Goal: Navigation & Orientation: Find specific page/section

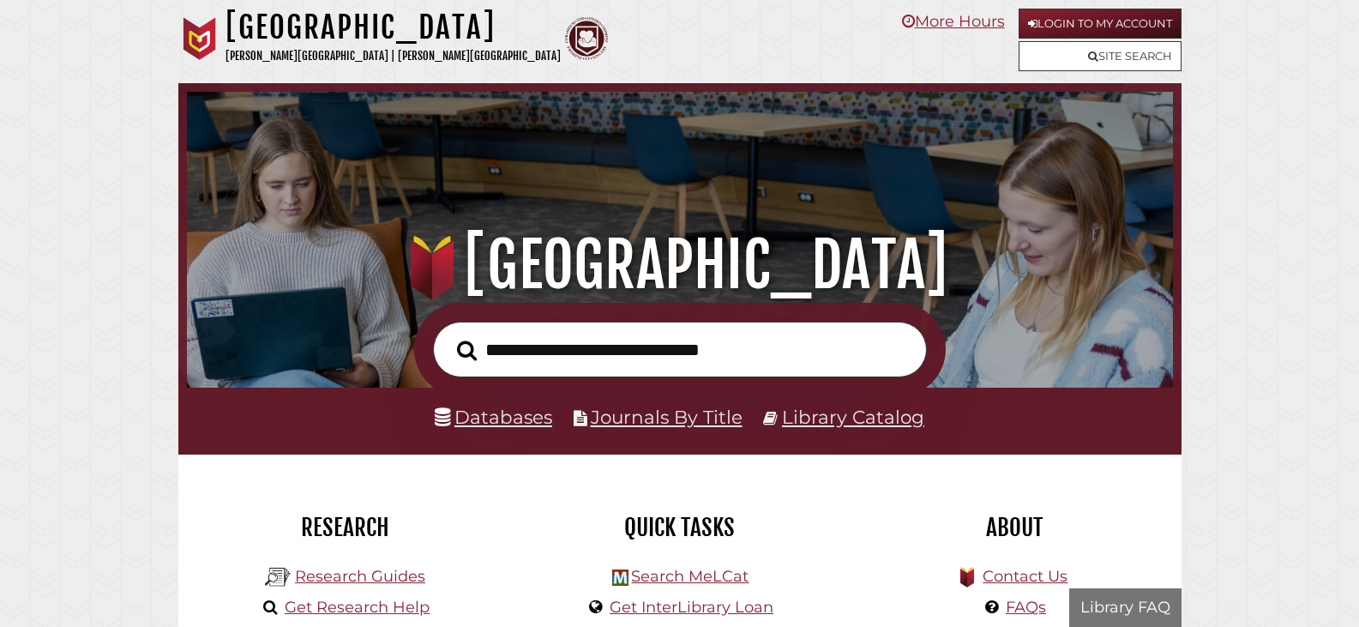
scroll to position [326, 978]
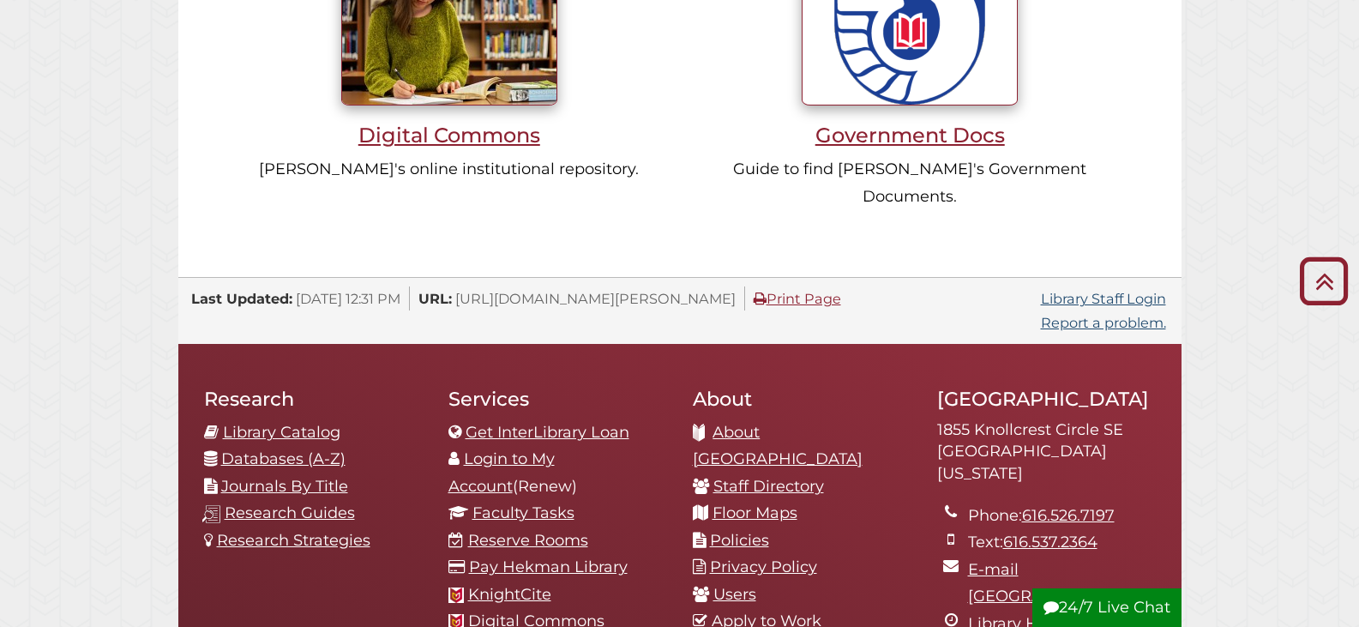
scroll to position [1886, 0]
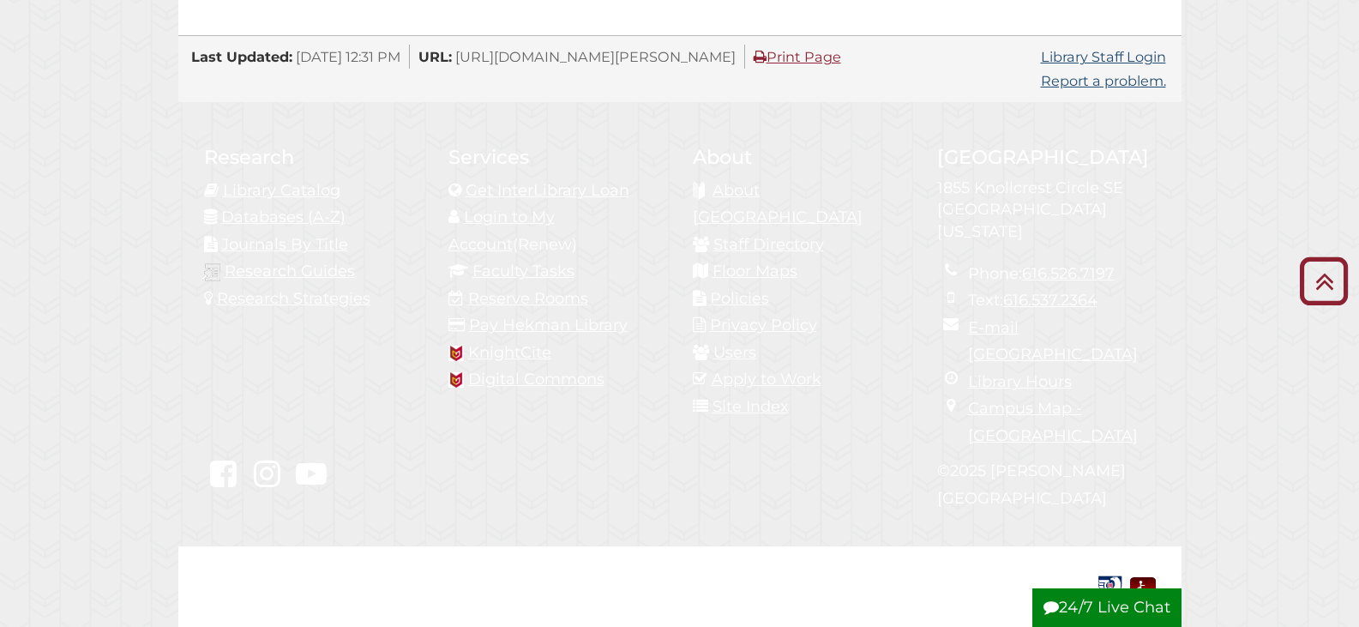
drag, startPoint x: 851, startPoint y: 181, endPoint x: 1282, endPoint y: 122, distance: 435.4
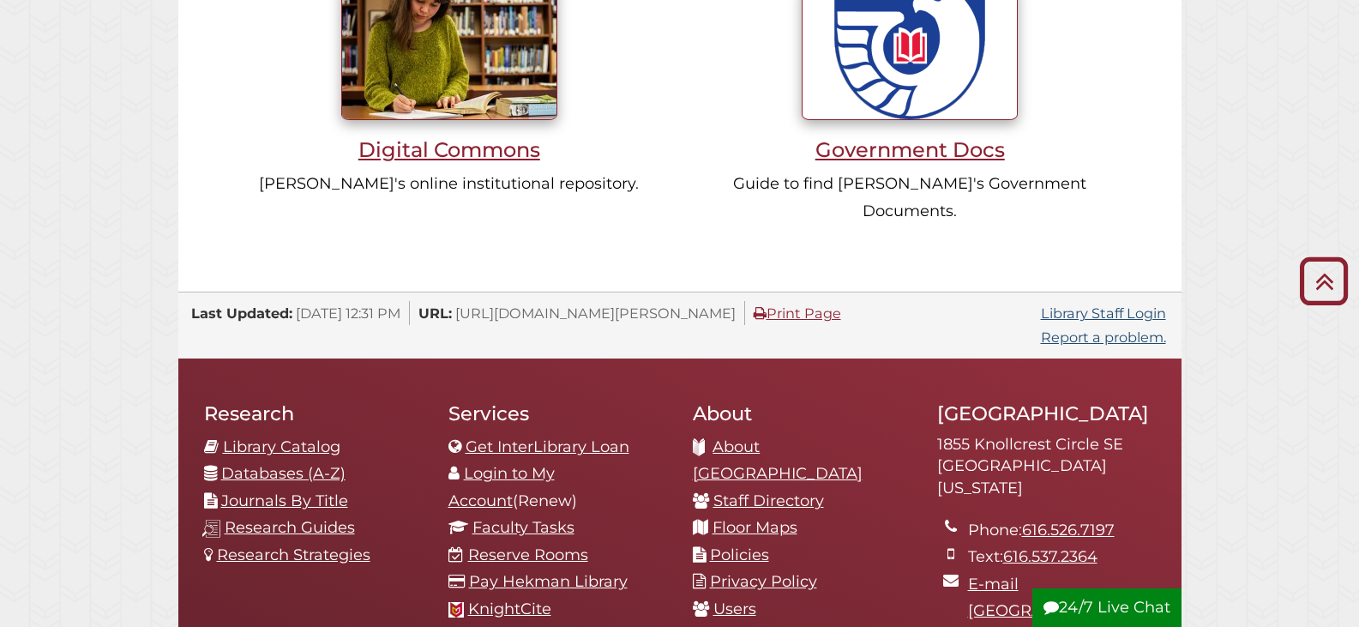
scroll to position [1886, 0]
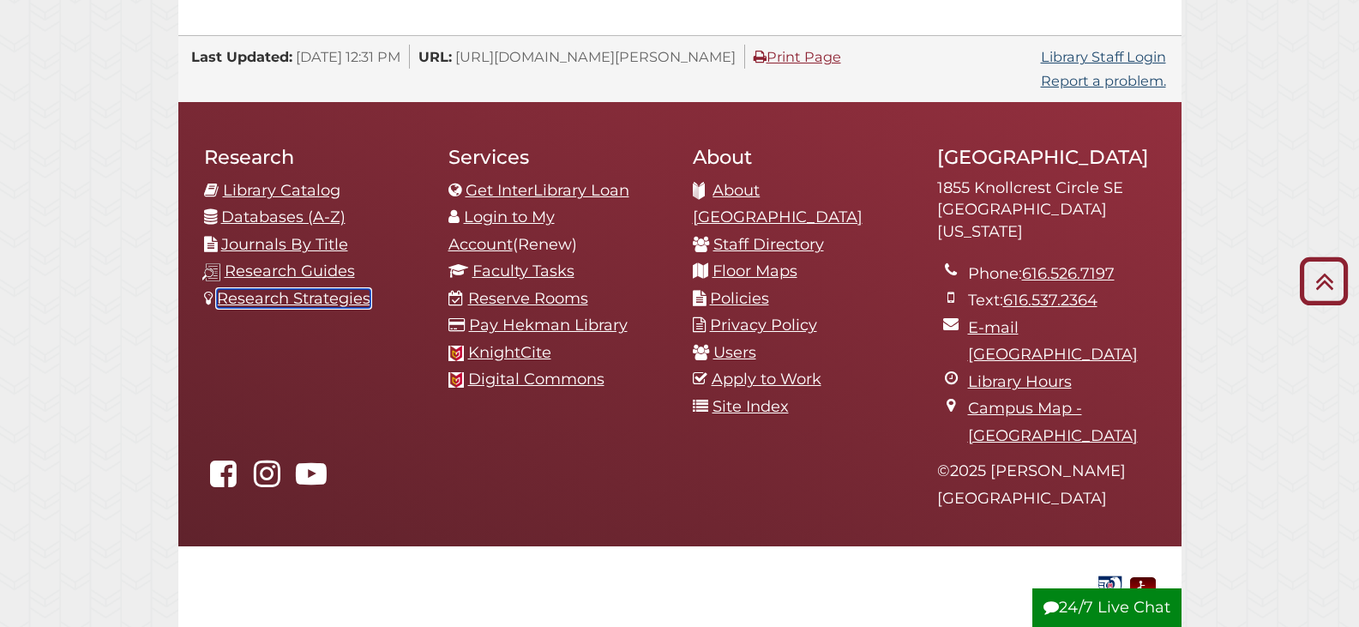
click at [281, 289] on link "Research Strategies" at bounding box center [294, 298] width 154 height 19
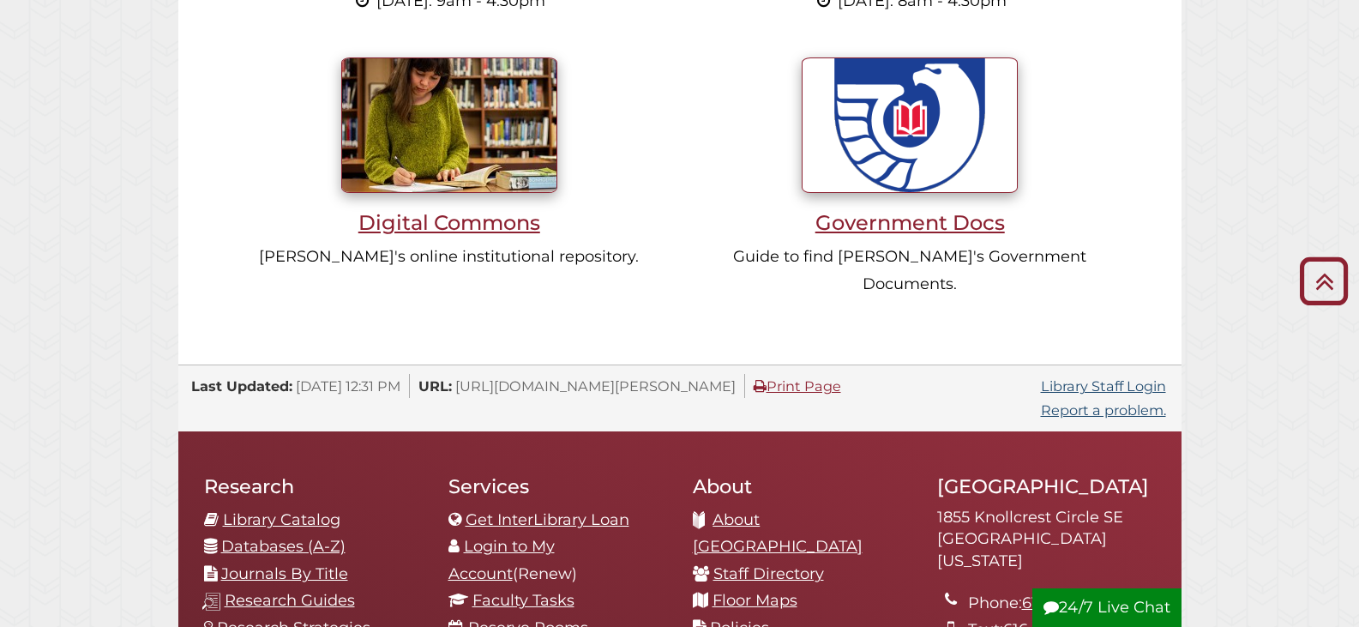
scroll to position [1715, 0]
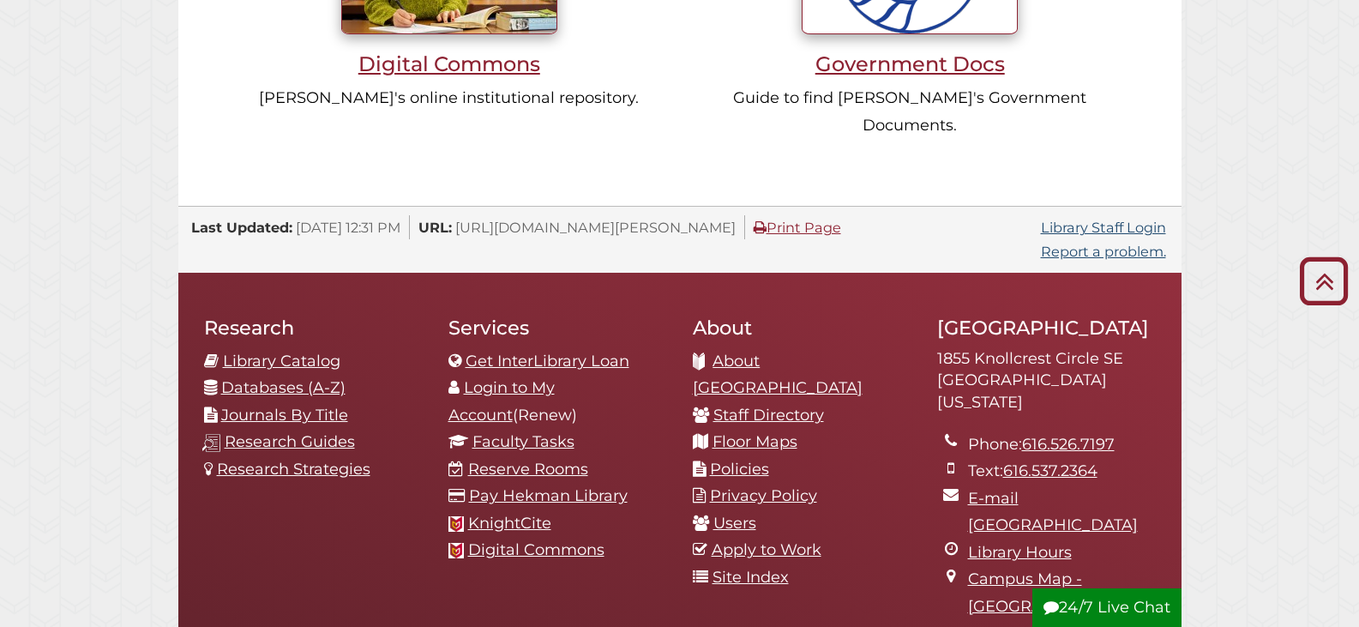
drag, startPoint x: 490, startPoint y: 348, endPoint x: 492, endPoint y: 364, distance: 16.5
click at [492, 362] on ul "Get InterLibrary Loan Login to My Account (Renew) Faculty Tasks Reserve Rooms P…" at bounding box center [558, 456] width 219 height 216
click at [499, 432] on link "Faculty Tasks" at bounding box center [524, 441] width 102 height 19
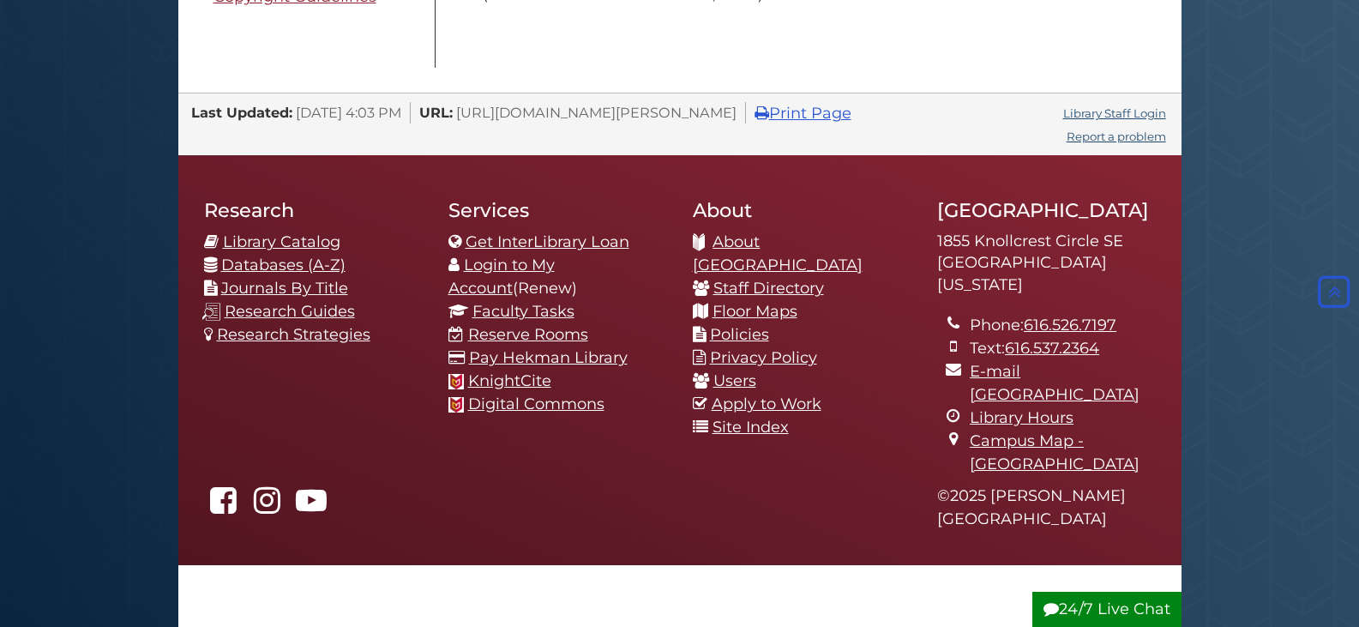
scroll to position [1498, 0]
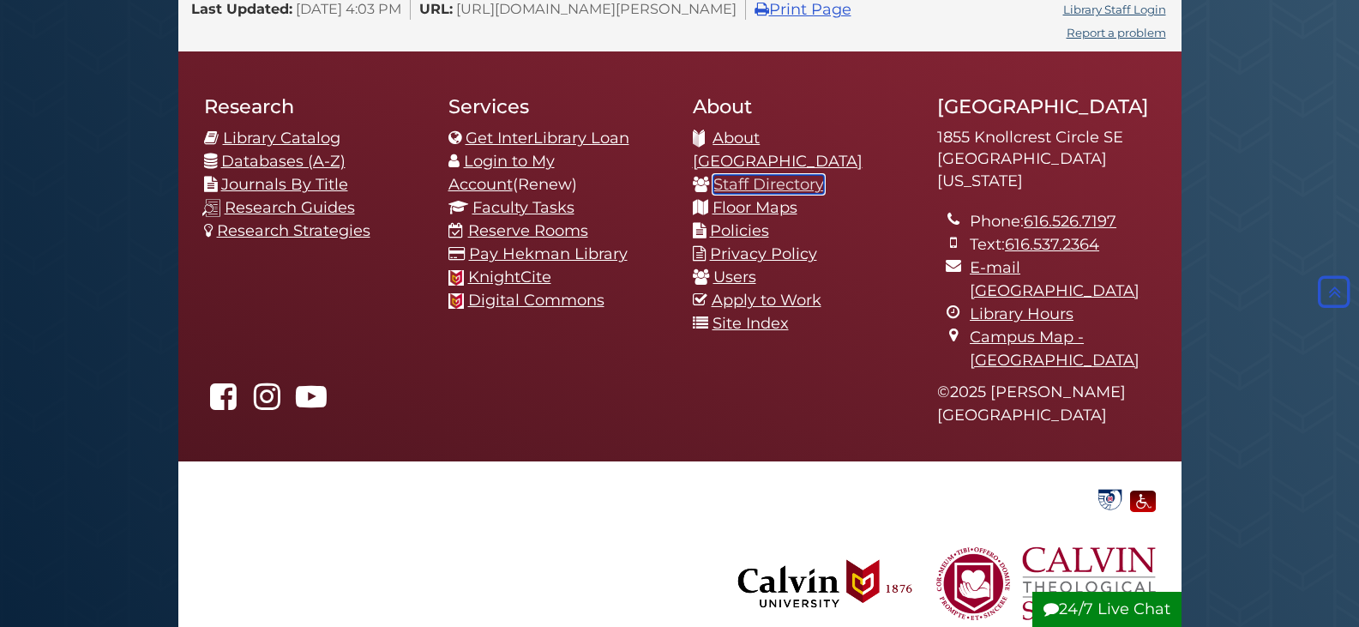
click at [748, 175] on link "Staff Directory" at bounding box center [769, 184] width 111 height 19
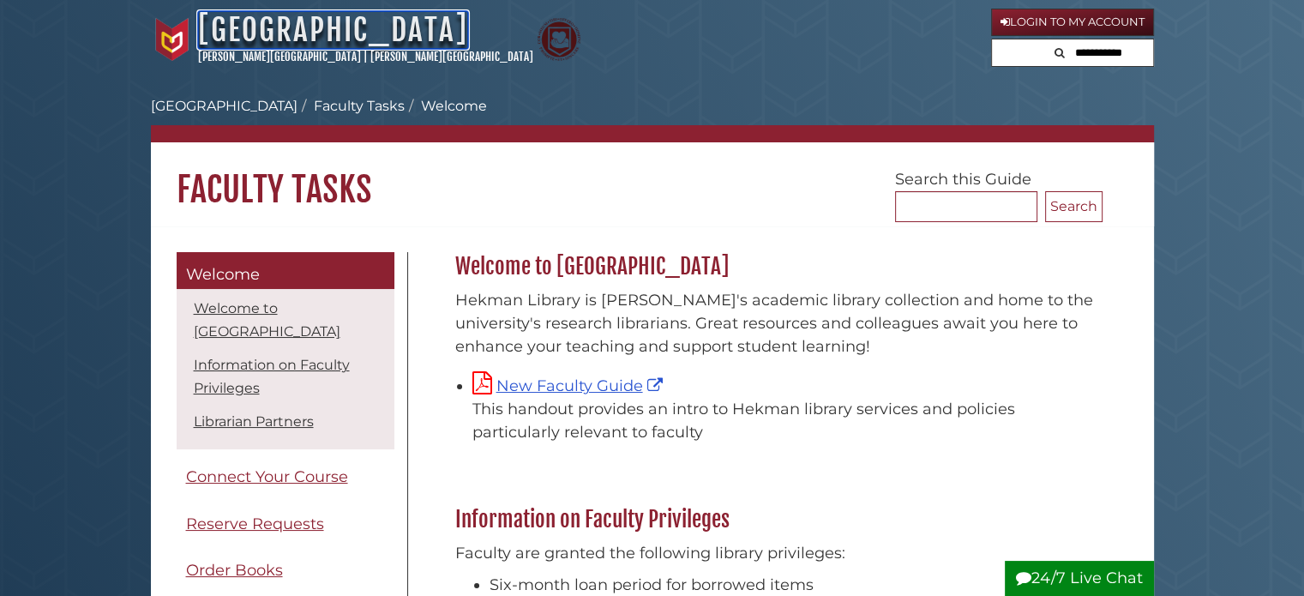
click at [340, 38] on link "[GEOGRAPHIC_DATA]" at bounding box center [333, 30] width 270 height 38
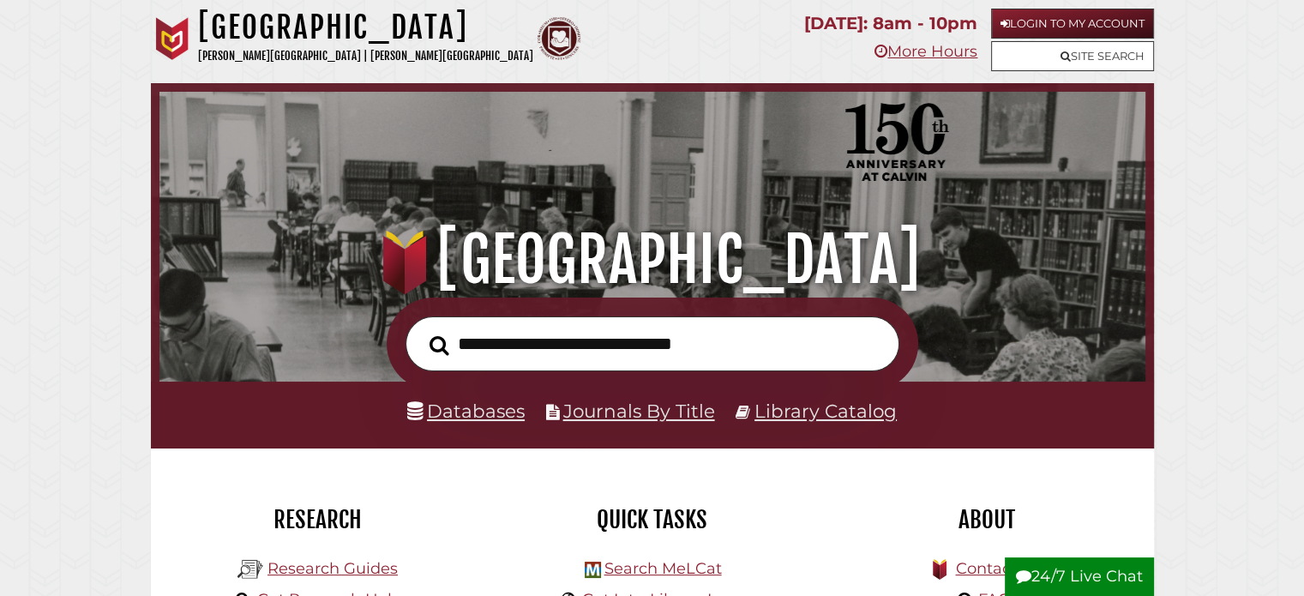
scroll to position [1767, 0]
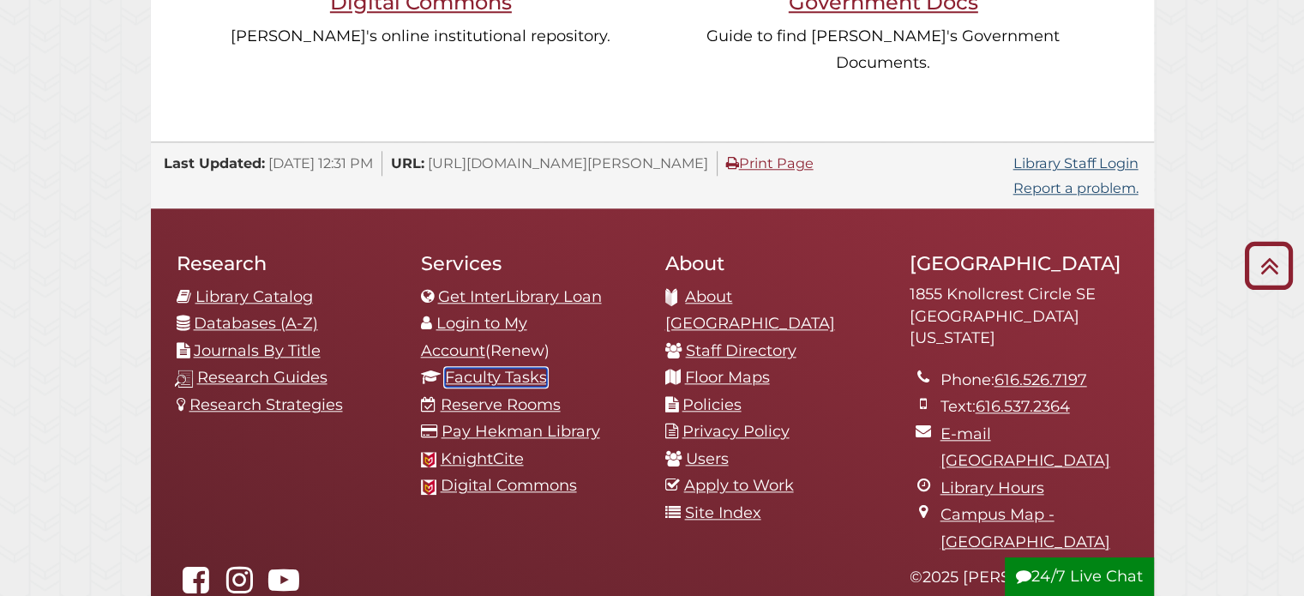
click at [483, 368] on link "Faculty Tasks" at bounding box center [496, 377] width 102 height 19
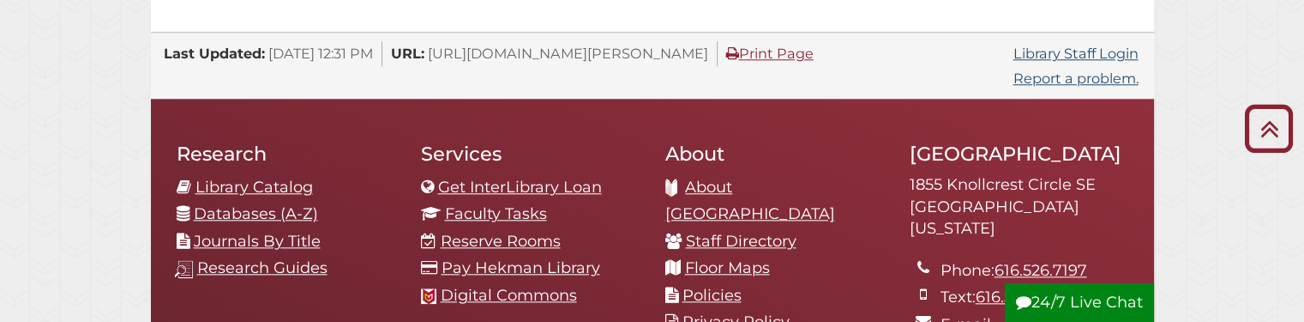
scroll to position [1877, 0]
click at [715, 232] on link "Staff Directory" at bounding box center [741, 241] width 111 height 19
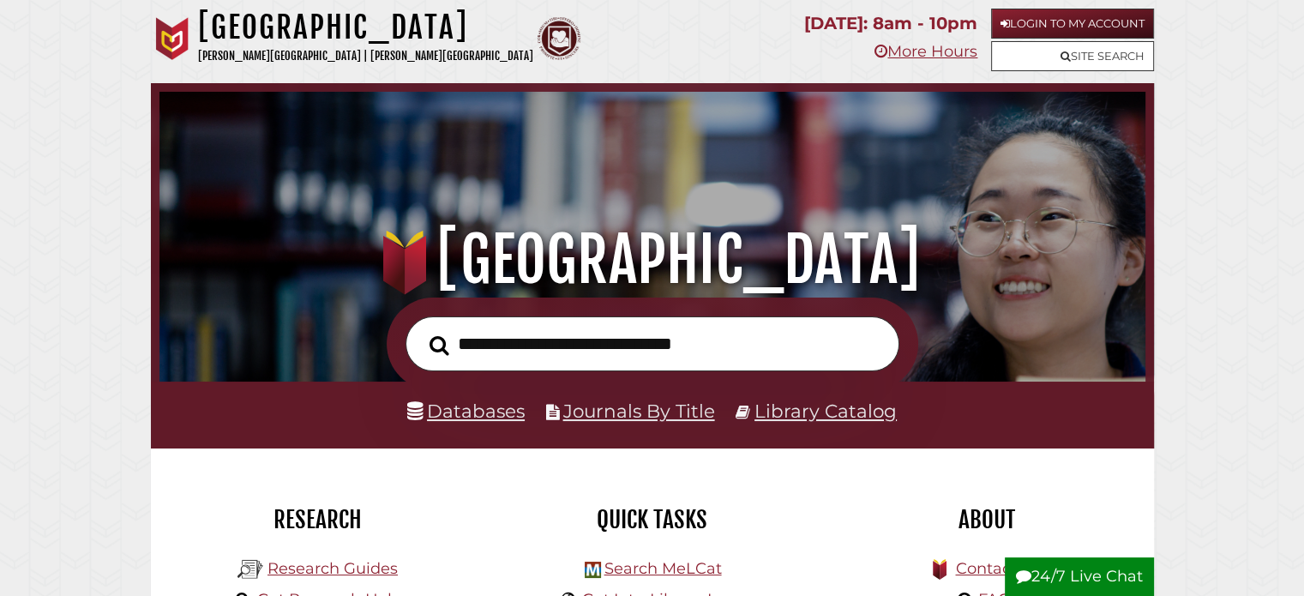
scroll to position [326, 978]
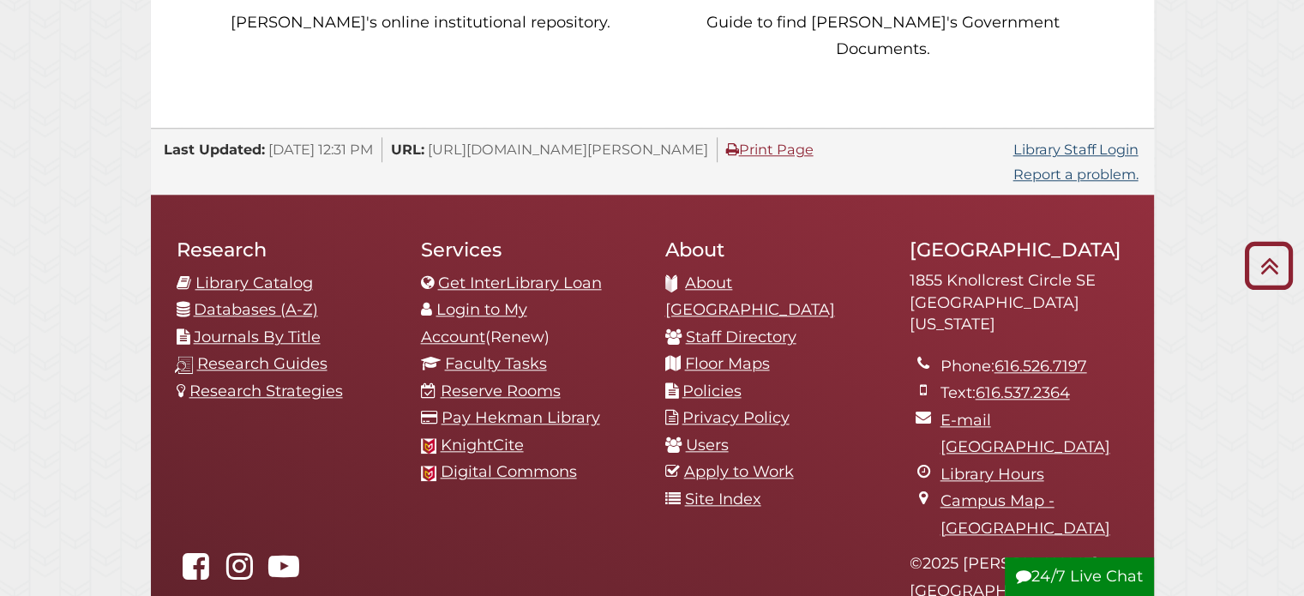
scroll to position [1782, 0]
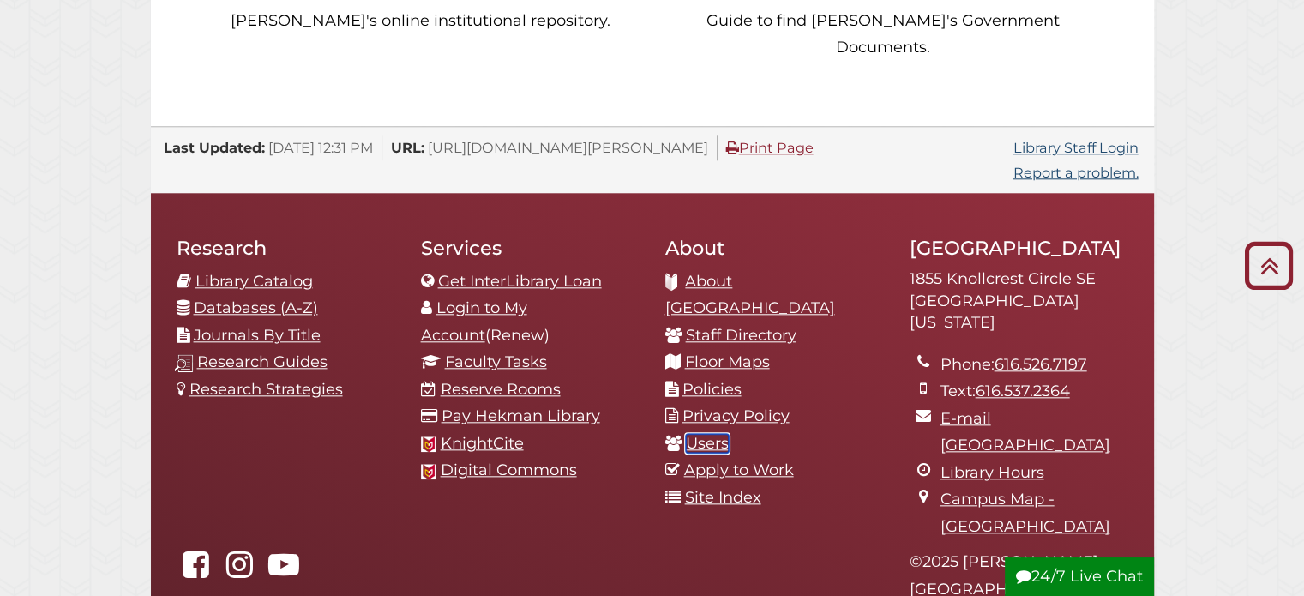
click at [703, 434] on link "Users" at bounding box center [707, 443] width 43 height 19
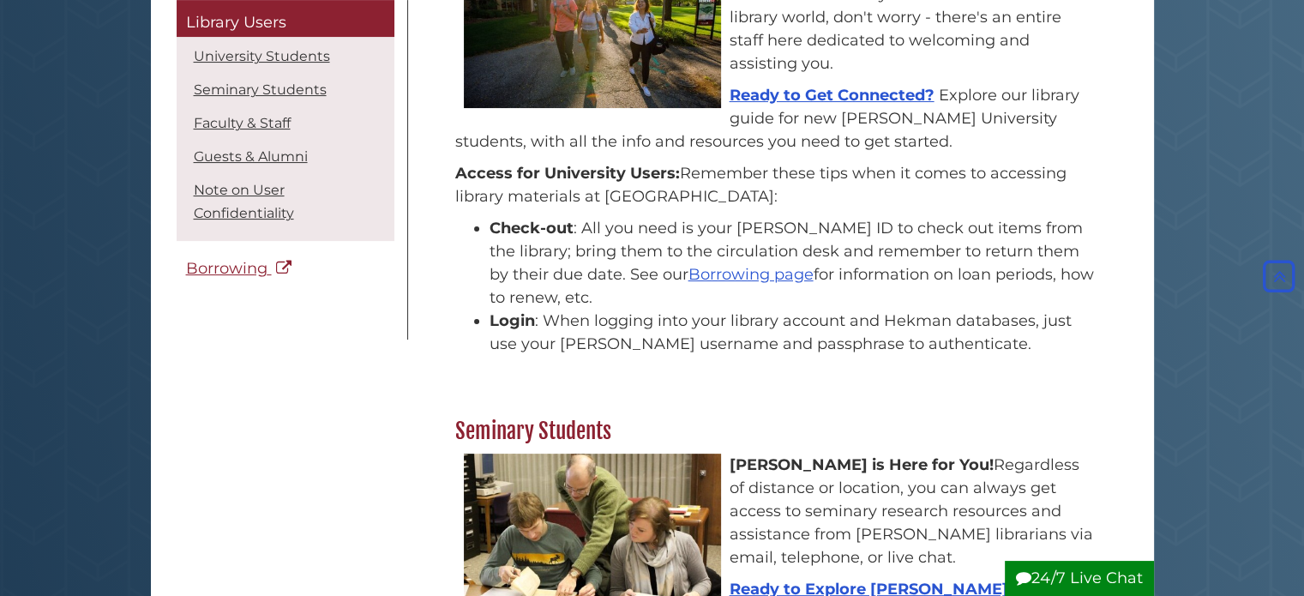
scroll to position [333, 0]
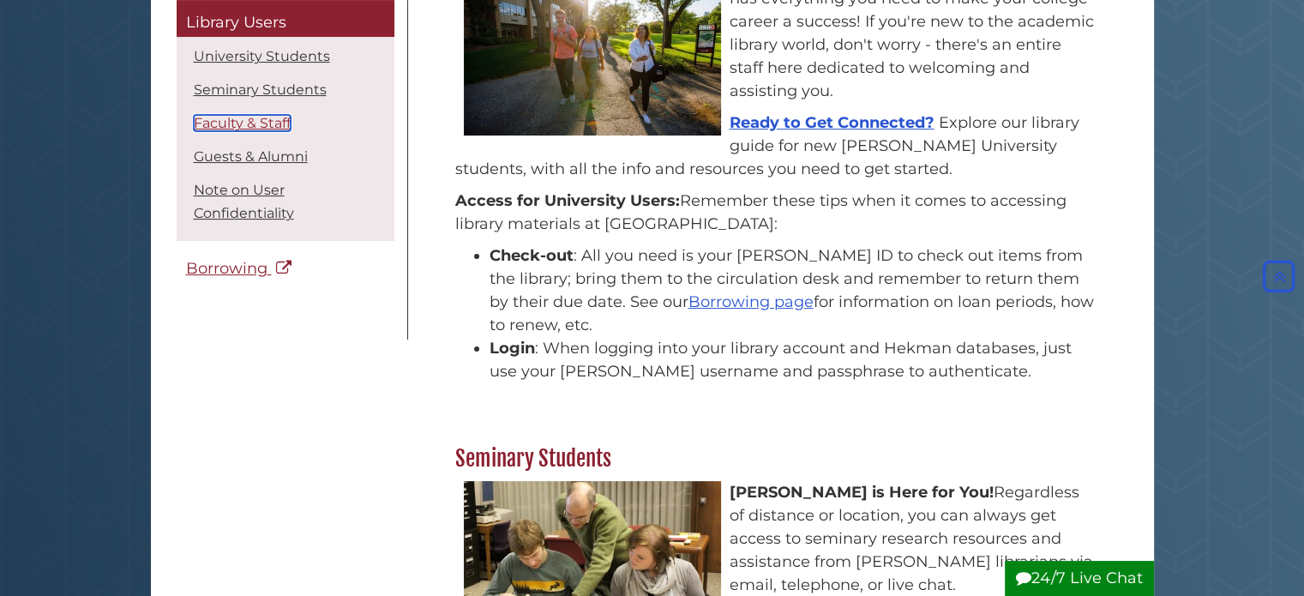
click at [219, 121] on link "Faculty & Staff" at bounding box center [242, 124] width 97 height 16
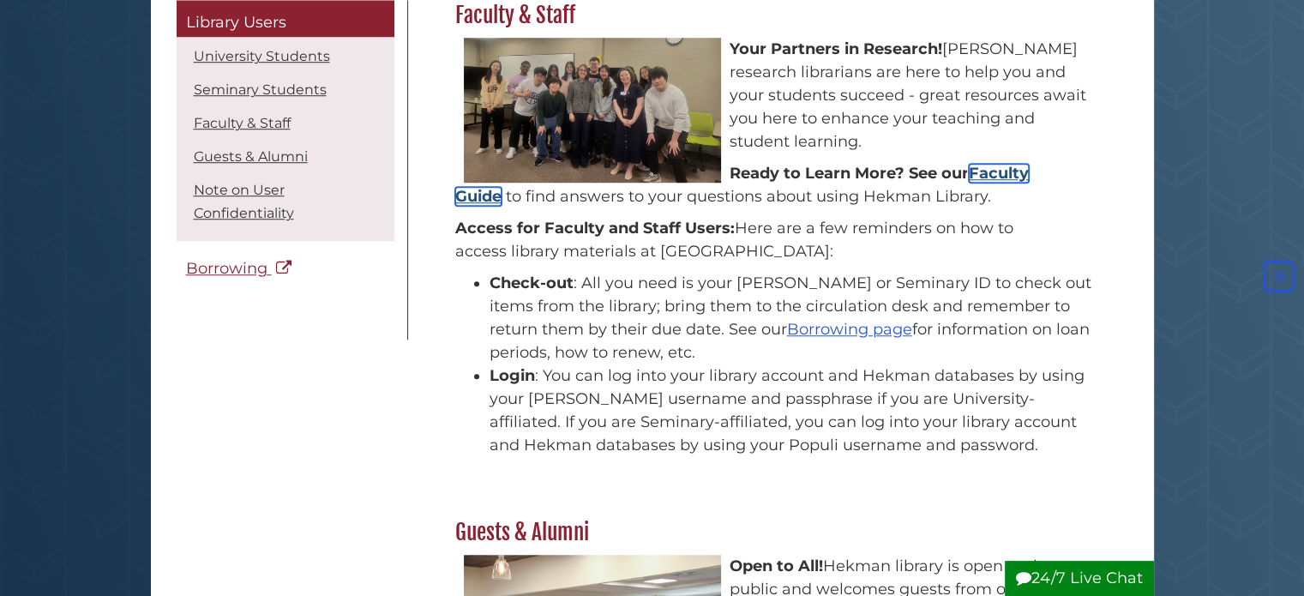
click at [490, 200] on link "Faculty Guide" at bounding box center [742, 185] width 574 height 42
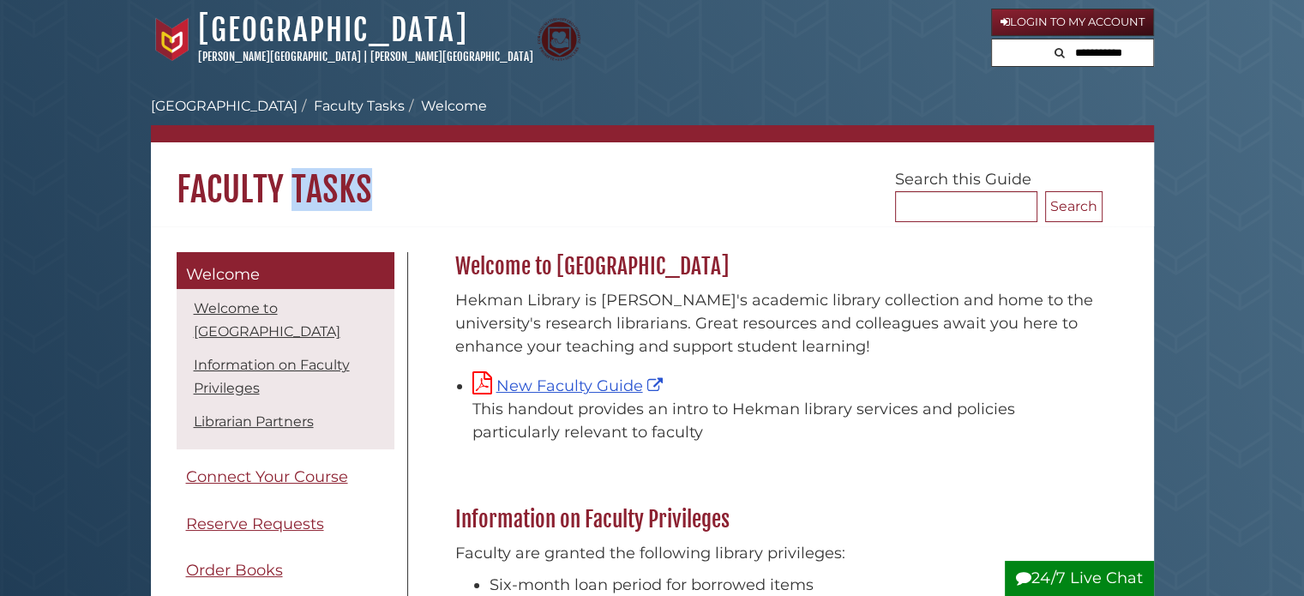
drag, startPoint x: 375, startPoint y: 189, endPoint x: 292, endPoint y: 202, distance: 84.2
click at [292, 202] on h1 "Faculty Tasks" at bounding box center [652, 176] width 1003 height 69
click at [319, 196] on h1 "Faculty Tasks" at bounding box center [652, 176] width 1003 height 69
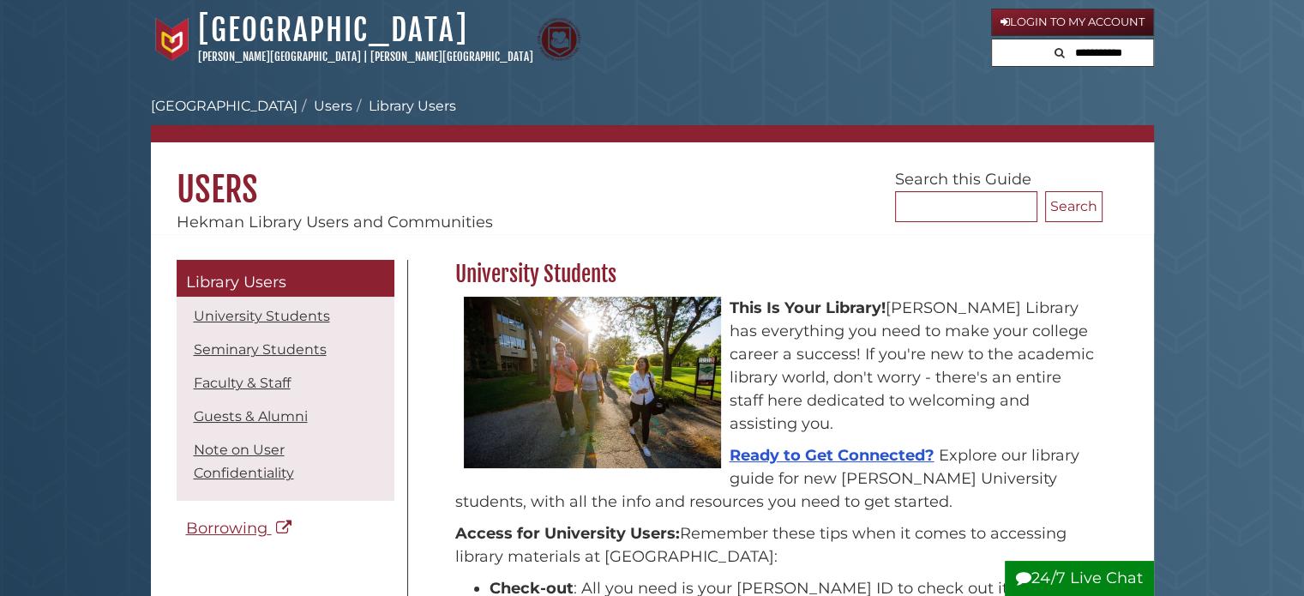
click at [1073, 52] on input "text" at bounding box center [1101, 52] width 103 height 27
type input "****"
click at [992, 39] on button "Search" at bounding box center [1002, 50] width 21 height 23
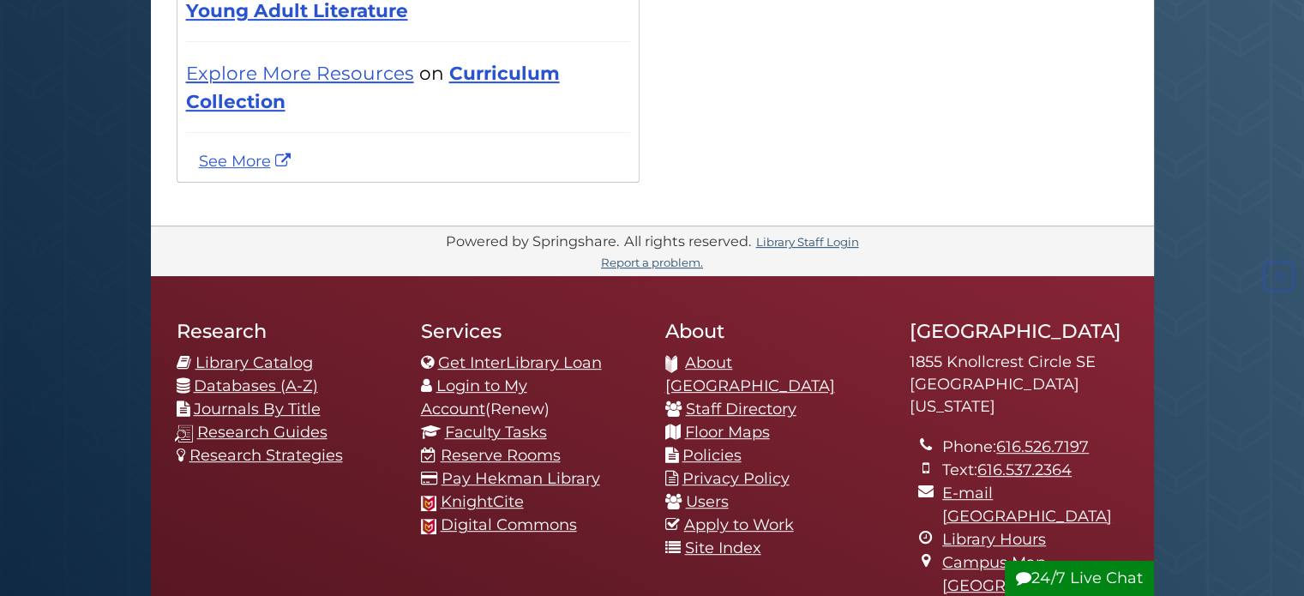
scroll to position [1057, 0]
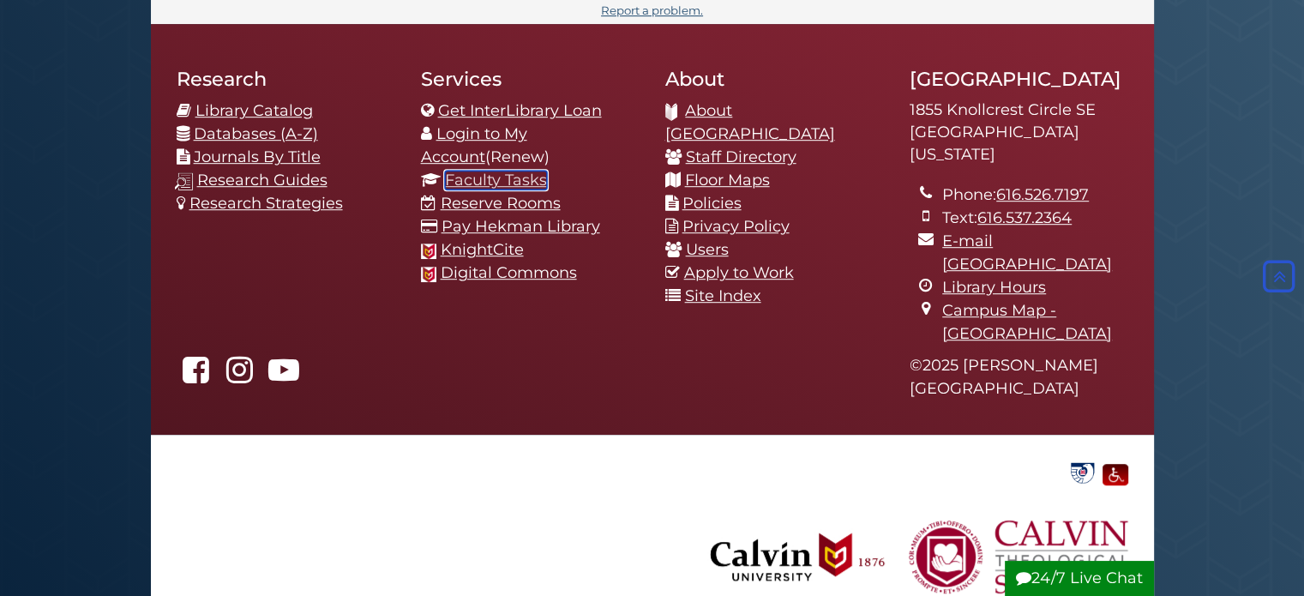
click at [501, 177] on link "Faculty Tasks" at bounding box center [496, 180] width 102 height 19
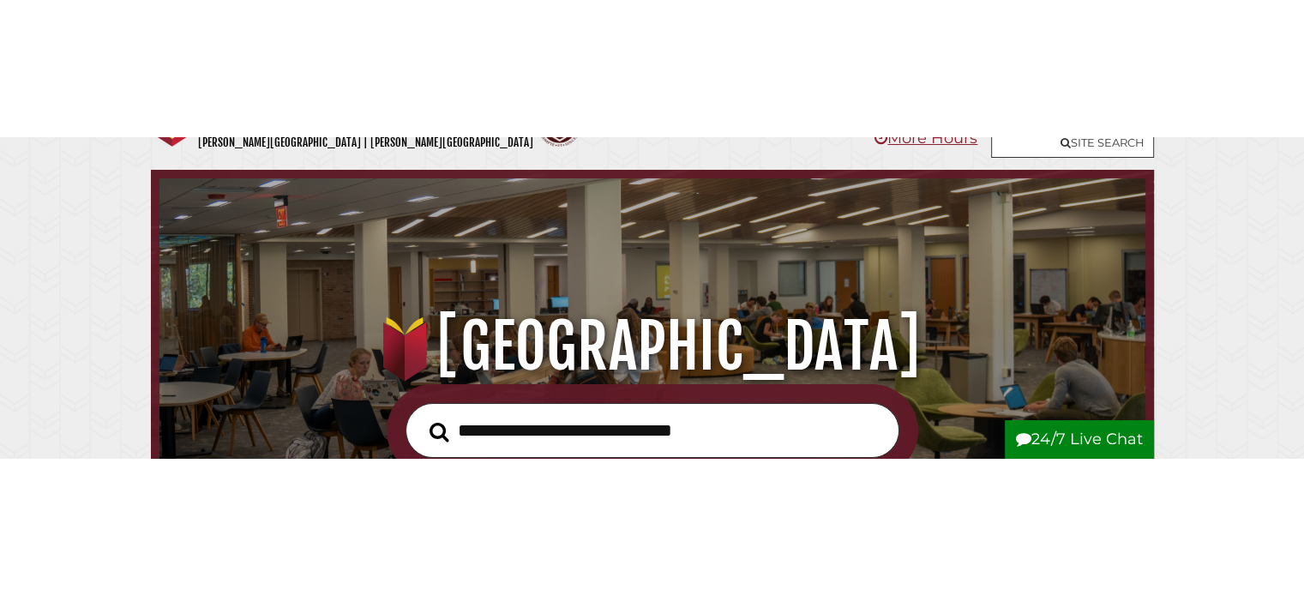
scroll to position [326, 978]
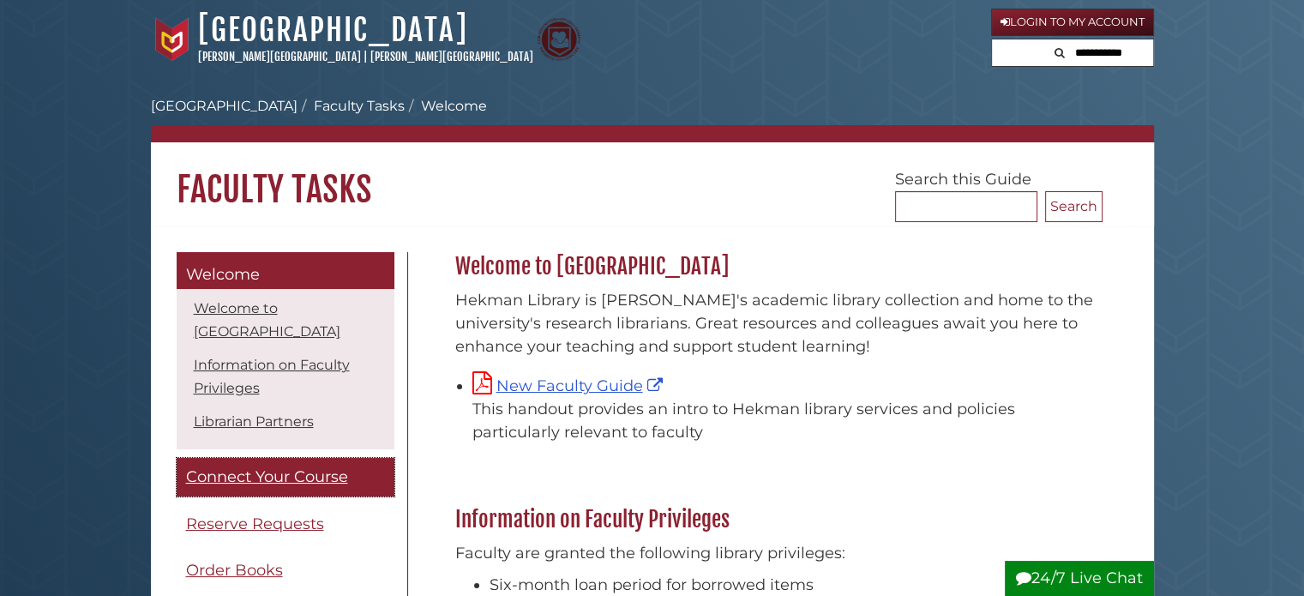
click at [291, 483] on span "Connect Your Course" at bounding box center [267, 476] width 162 height 19
